Goal: Information Seeking & Learning: Learn about a topic

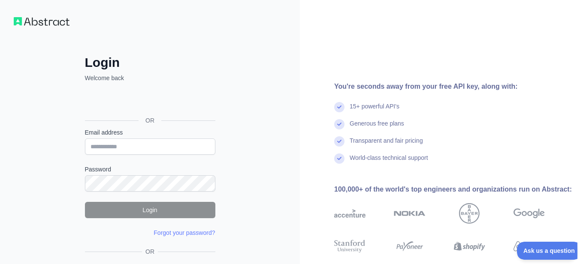
click at [176, 100] on div "Acceder con Google. Se abre en una pestaña nueva" at bounding box center [149, 101] width 129 height 19
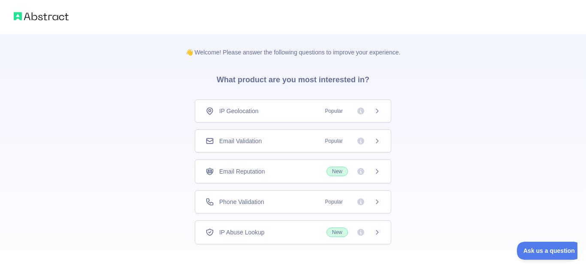
click at [370, 107] on span "Popular" at bounding box center [350, 111] width 60 height 9
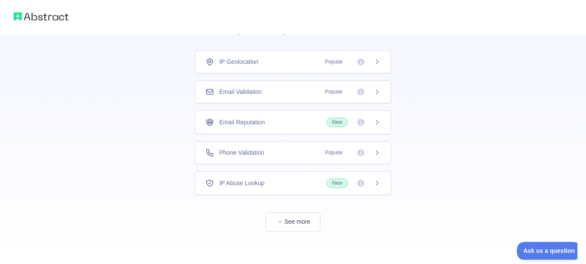
scroll to position [51, 0]
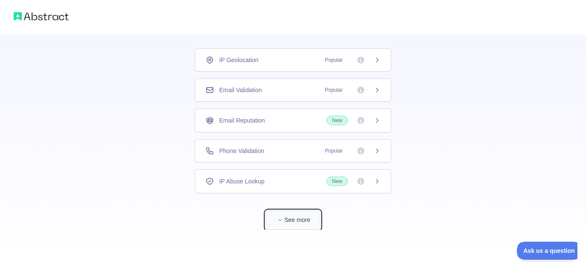
click at [293, 220] on button "See more" at bounding box center [292, 220] width 55 height 19
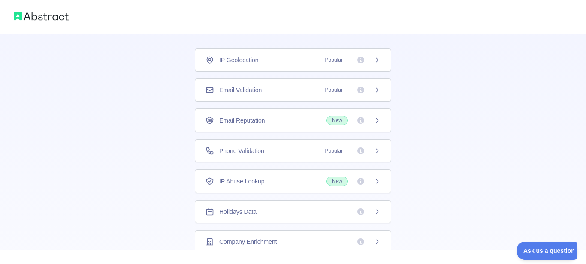
click at [332, 122] on span "New" at bounding box center [336, 120] width 21 height 9
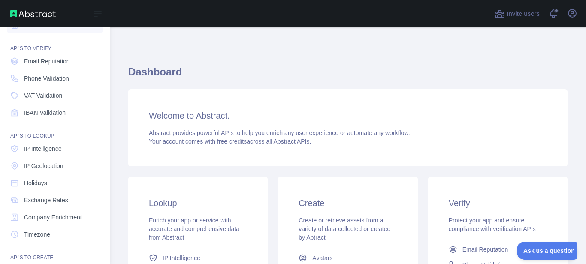
scroll to position [21, 0]
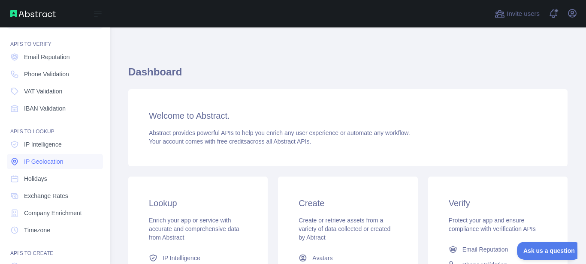
click at [54, 158] on span "IP Geolocation" at bounding box center [43, 161] width 39 height 9
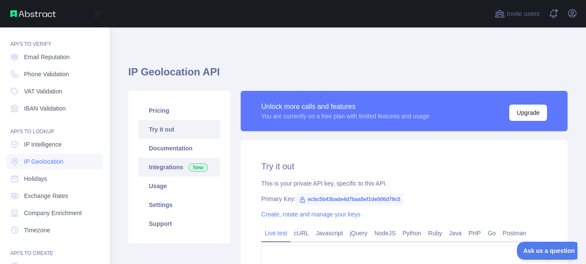
type textarea "**********"
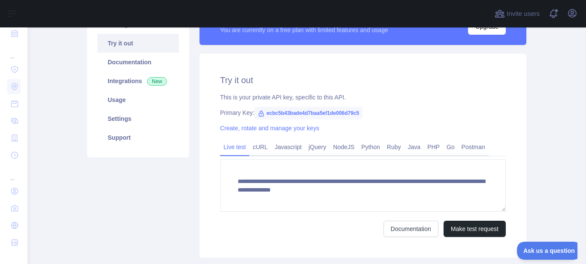
scroll to position [89, 0]
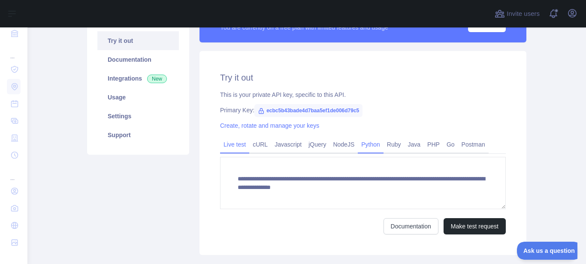
click at [366, 145] on link "Python" at bounding box center [371, 145] width 26 height 14
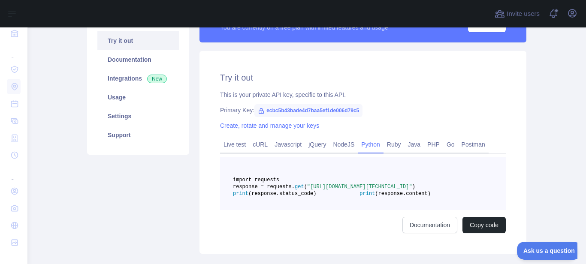
click at [322, 112] on span "ecbc5b43bade4d7baa5ef1de006d79c5" at bounding box center [308, 110] width 108 height 13
copy span "ecbc5b43bade4d7baa5ef1de006d79c5"
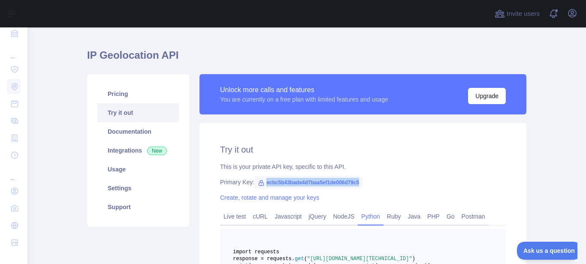
scroll to position [18, 0]
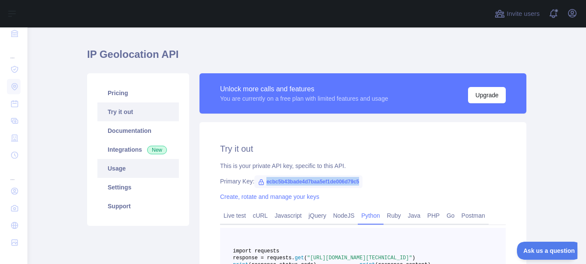
click at [131, 169] on link "Usage" at bounding box center [137, 168] width 81 height 19
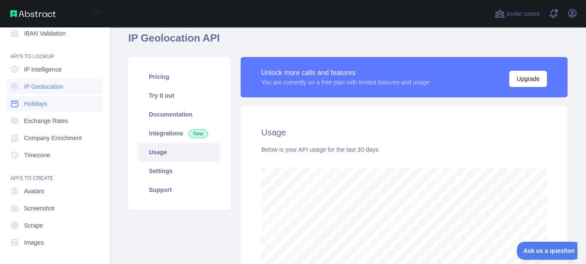
scroll to position [237, 476]
click at [86, 136] on link "Company Enrichment" at bounding box center [55, 137] width 96 height 15
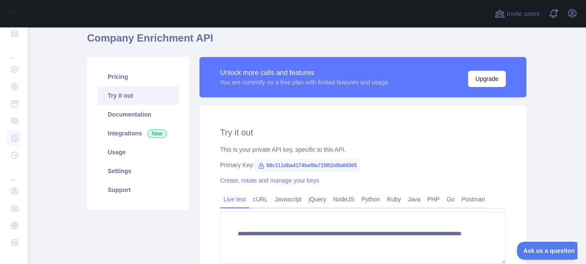
click at [303, 164] on span "69c111dba4174bef8a71f852d9a66565" at bounding box center [307, 165] width 106 height 13
copy span "69c111dba4174bef8a71f852d9a66565"
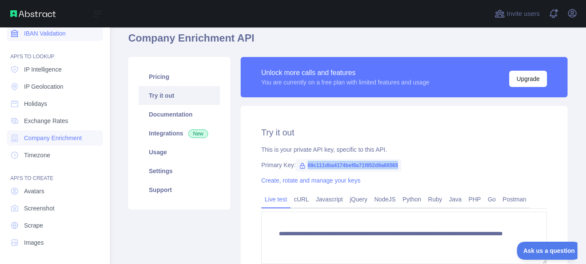
click at [58, 39] on link "IBAN Validation" at bounding box center [55, 33] width 96 height 15
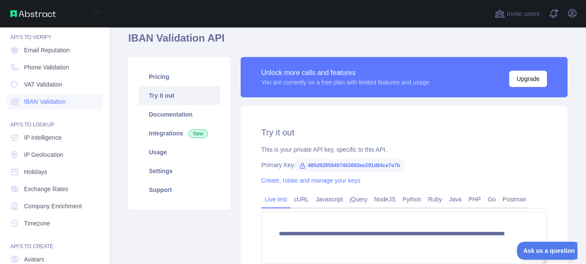
scroll to position [28, 0]
click at [60, 66] on span "Phone Validation" at bounding box center [46, 67] width 45 height 9
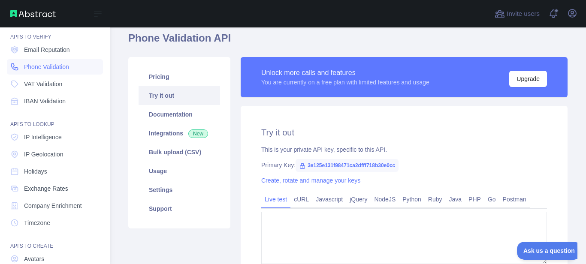
type textarea "**********"
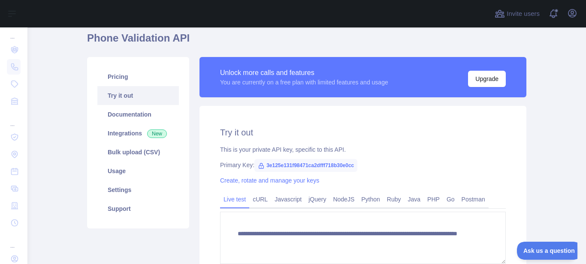
click at [303, 166] on span "3e125e131f98471ca2dfff718b30e0cc" at bounding box center [305, 165] width 103 height 13
copy span "3e125e131f98471ca2dfff718b30e0cc"
